Goal: Find specific page/section: Find specific page/section

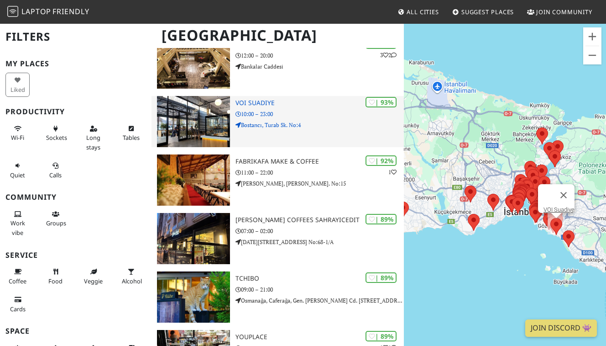
scroll to position [326, 0]
click at [210, 132] on img at bounding box center [193, 121] width 73 height 51
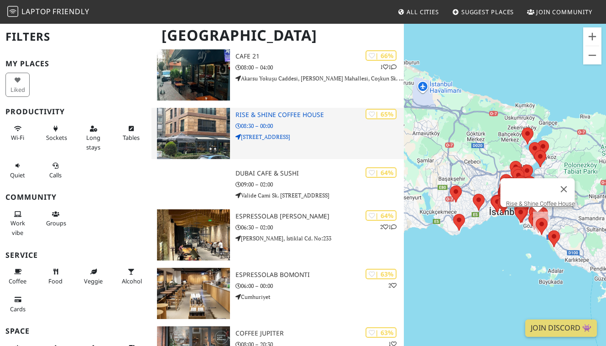
scroll to position [3708, 0]
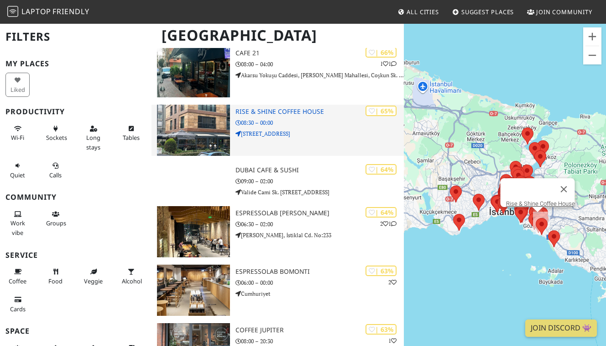
click at [301, 131] on p "[STREET_ADDRESS]" at bounding box center [320, 133] width 168 height 9
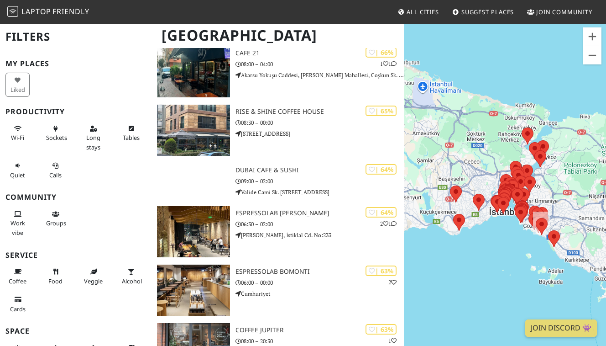
scroll to position [3707, 0]
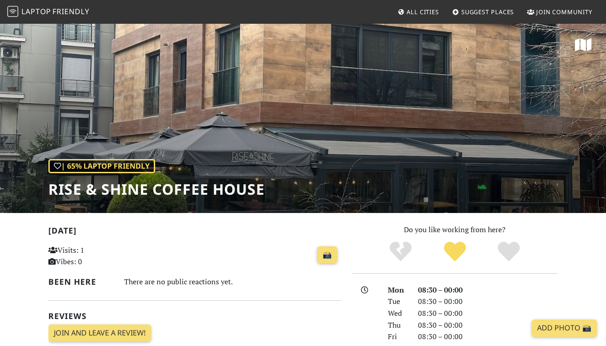
click at [51, 12] on span "Laptop" at bounding box center [36, 11] width 30 height 10
click at [457, 163] on div "| 65% Laptop Friendly Rise & Shine Coffee House" at bounding box center [303, 118] width 606 height 190
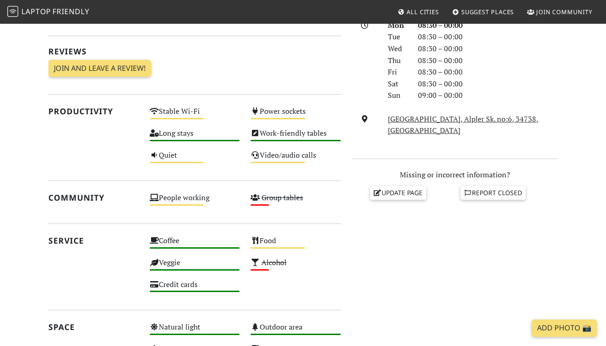
scroll to position [333, 0]
